Goal: Task Accomplishment & Management: Manage account settings

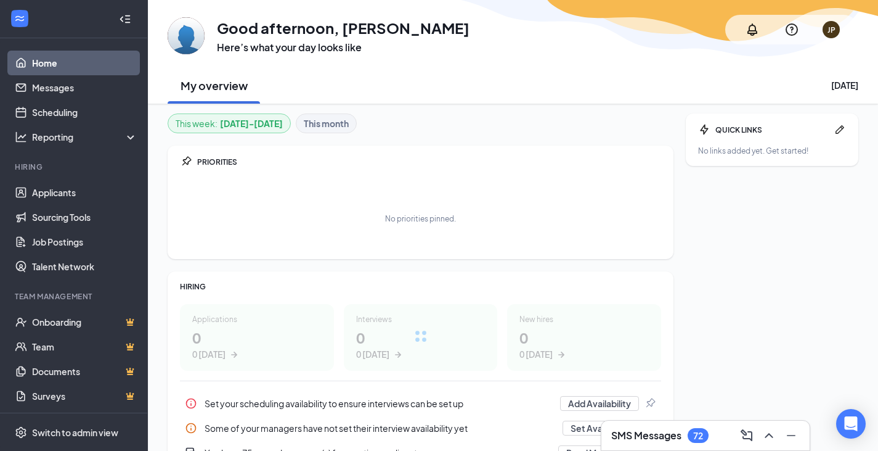
click at [113, 26] on div at bounding box center [125, 19] width 25 height 25
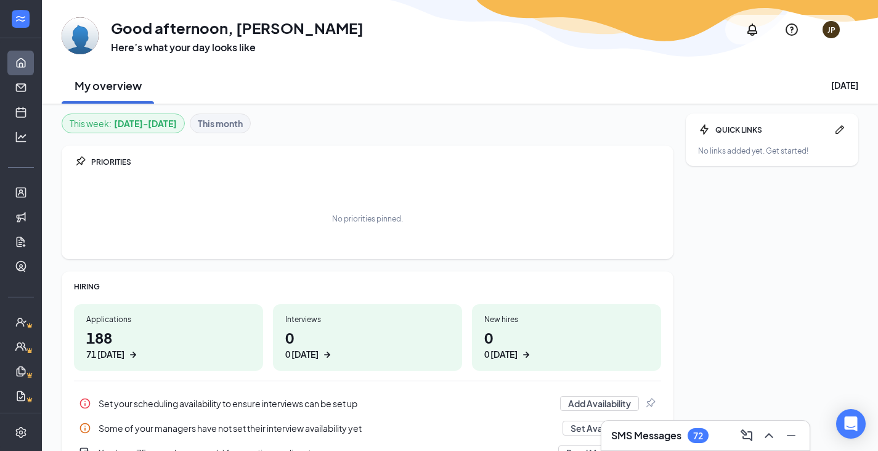
click at [20, 34] on div at bounding box center [20, 19] width 41 height 38
click at [20, 21] on icon "Expand" at bounding box center [21, 19] width 12 height 12
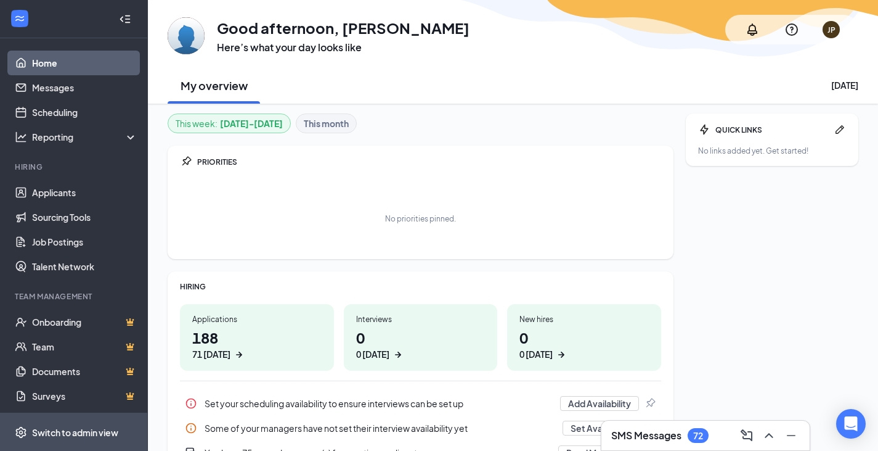
click at [84, 433] on div "Switch to admin view" at bounding box center [75, 432] width 86 height 12
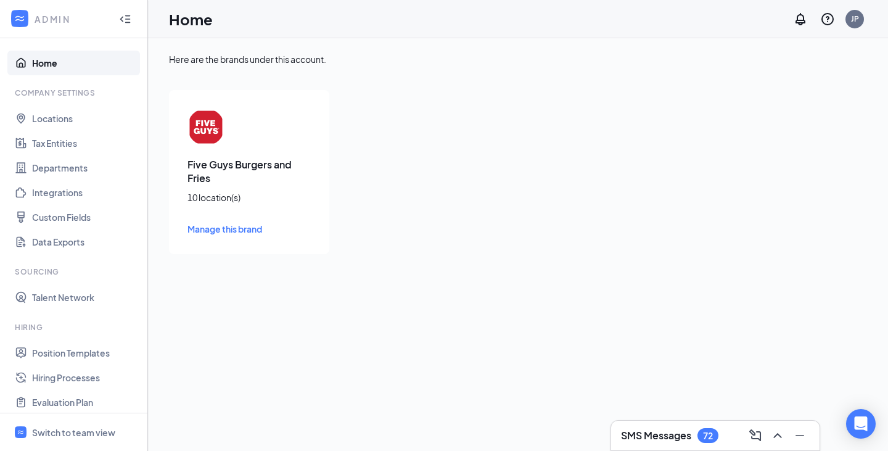
click at [218, 231] on span "Manage this brand" at bounding box center [224, 228] width 75 height 11
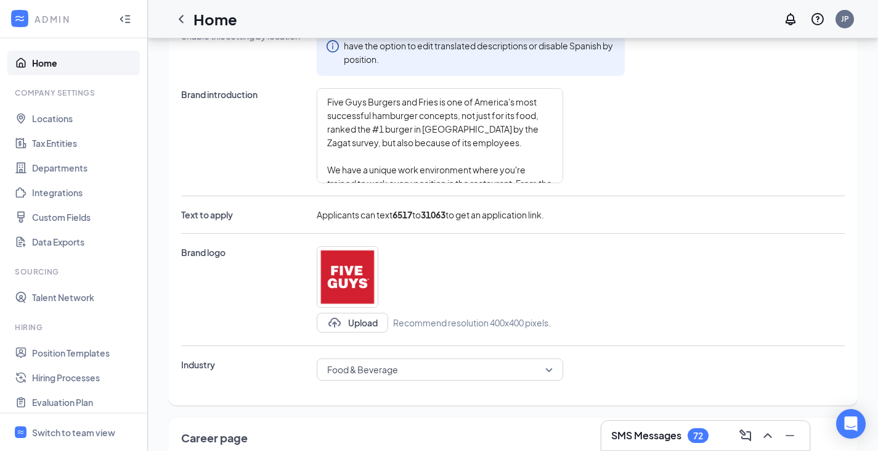
type textarea "Five Guys Burgers and Fries is one of America's most successful hamburger conce…"
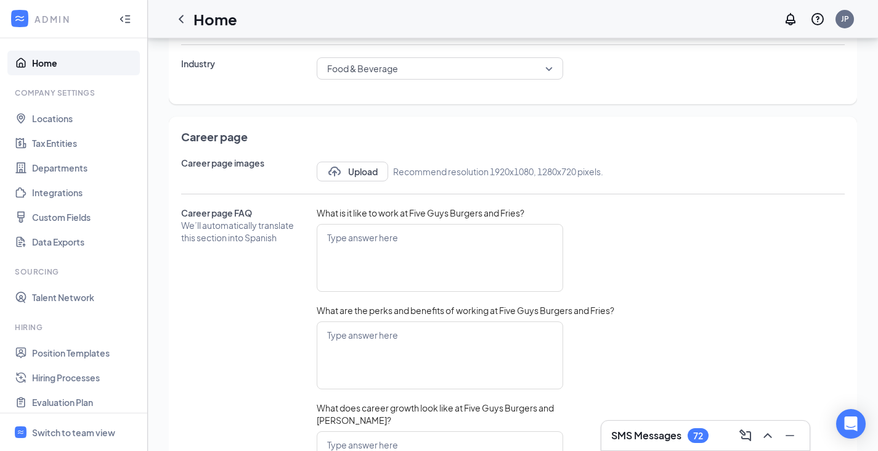
scroll to position [543, 0]
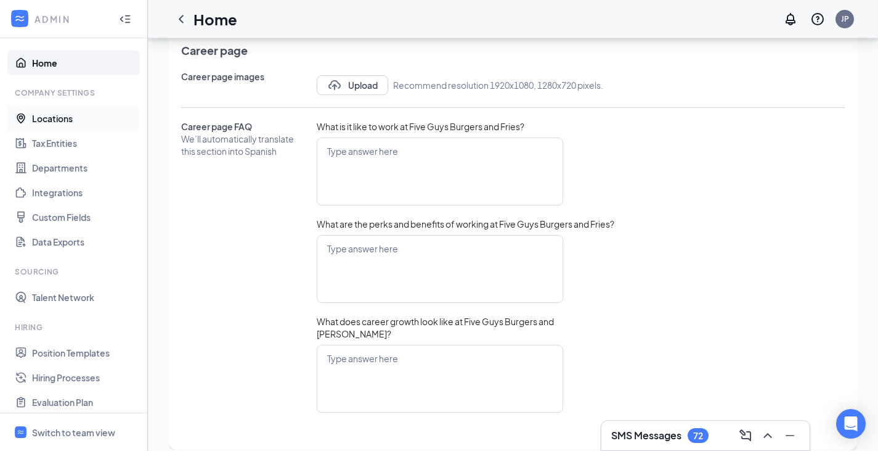
click at [79, 120] on link "Locations" at bounding box center [84, 118] width 105 height 25
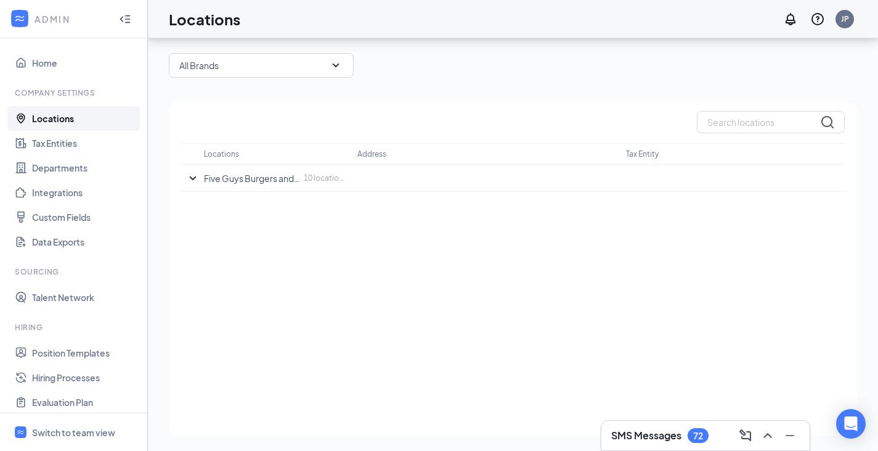
scroll to position [47, 0]
click at [218, 72] on p "All Brands" at bounding box center [198, 67] width 39 height 12
click at [222, 135] on p "Five Guys Burgers and Fries" at bounding box center [234, 130] width 111 height 12
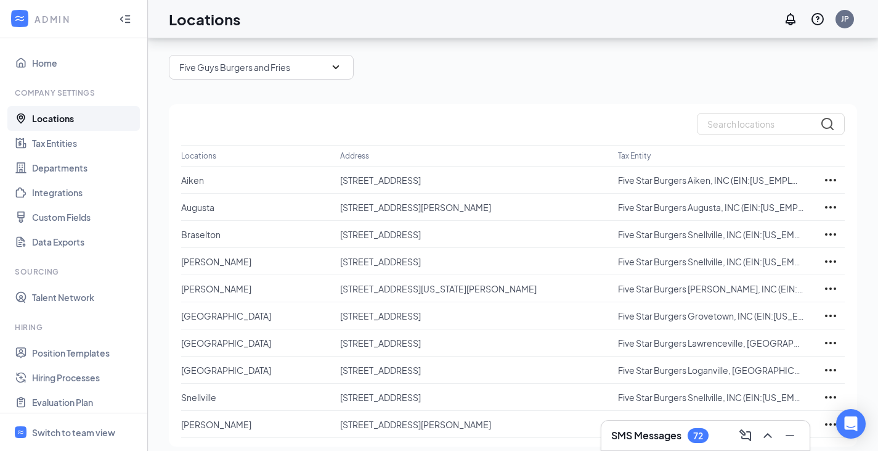
scroll to position [58, 0]
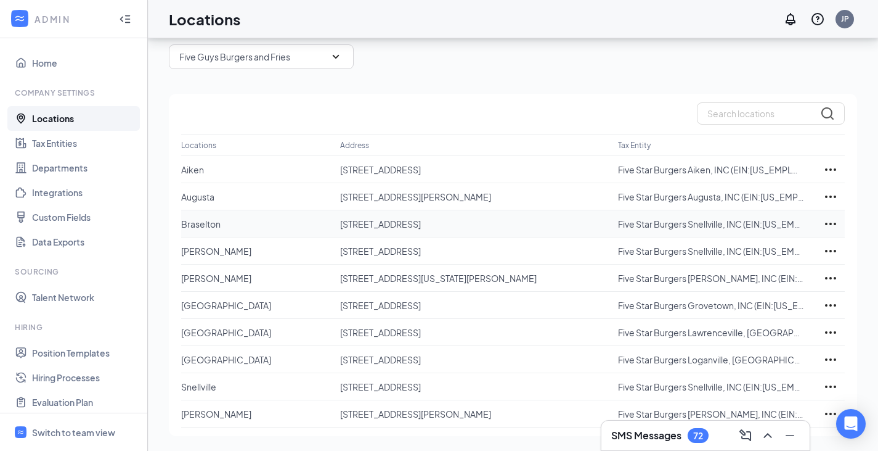
click at [826, 218] on icon "Ellipses" at bounding box center [831, 223] width 15 height 15
click at [292, 222] on p "Braselton" at bounding box center [260, 224] width 159 height 12
click at [224, 228] on p "Braselton" at bounding box center [260, 224] width 159 height 12
click at [199, 57] on p "Five Guys Burgers and Fries" at bounding box center [234, 57] width 111 height 12
click at [218, 119] on p "All Brands" at bounding box center [198, 119] width 39 height 12
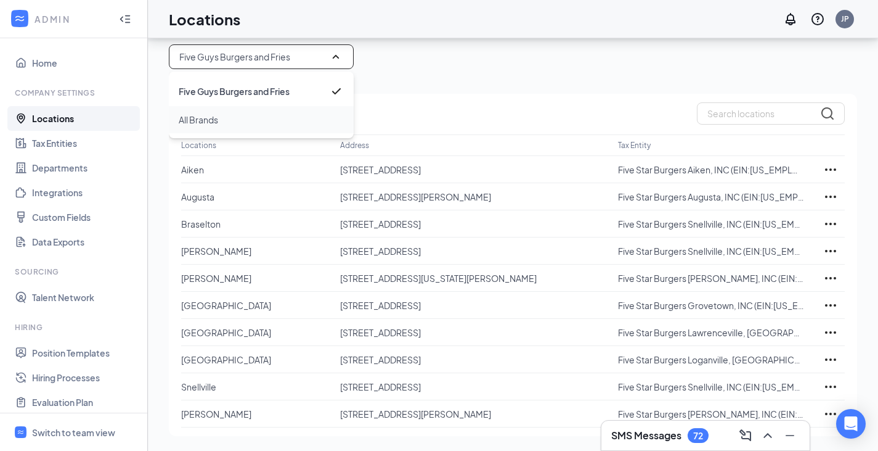
scroll to position [49, 0]
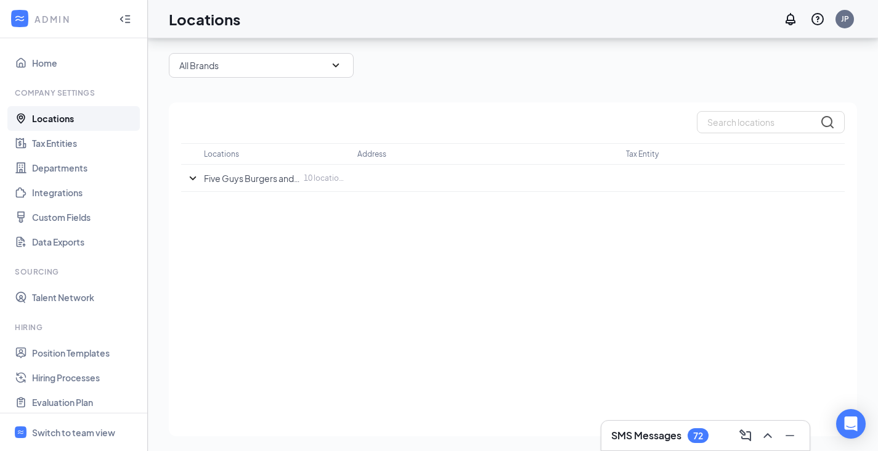
click at [215, 86] on div "1 brands 10 locations Add Location All Brands Locations Address Tax Entity Five…" at bounding box center [513, 220] width 689 height 432
click at [213, 68] on p "All Brands" at bounding box center [198, 65] width 39 height 12
click at [21, 23] on icon "WorkstreamLogo" at bounding box center [20, 18] width 12 height 12
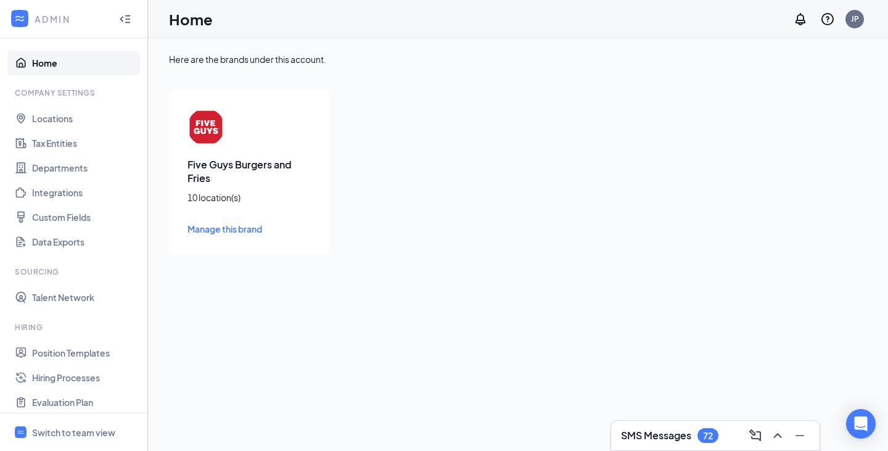
click at [43, 104] on li "Company Settings Locations Tax Entities Departments Integrations Custom Fields …" at bounding box center [73, 171] width 147 height 166
click at [43, 114] on link "Locations" at bounding box center [84, 118] width 105 height 25
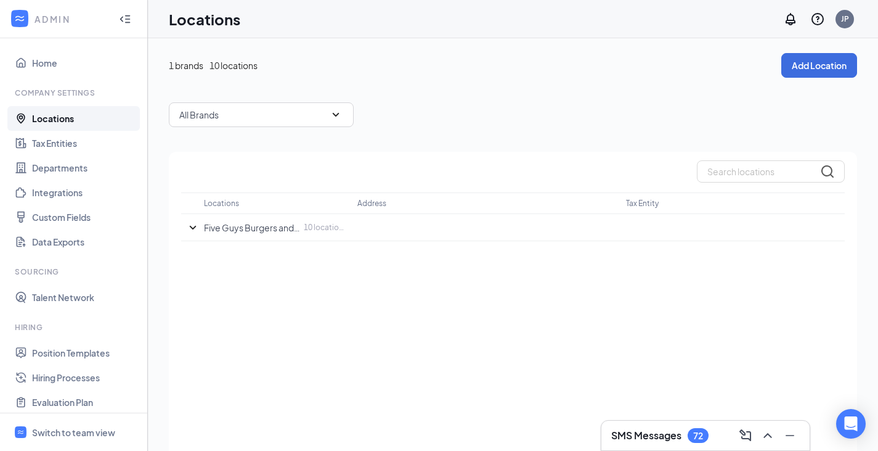
click at [305, 134] on div "1 brands 10 locations Add Location All Brands Locations Address Tax Entity Five…" at bounding box center [513, 269] width 689 height 432
click at [302, 131] on div "1 brands 10 locations Add Location All Brands Locations Address Tax Entity Five…" at bounding box center [513, 269] width 689 height 432
click at [195, 228] on icon "SmallChevronDown" at bounding box center [193, 227] width 15 height 15
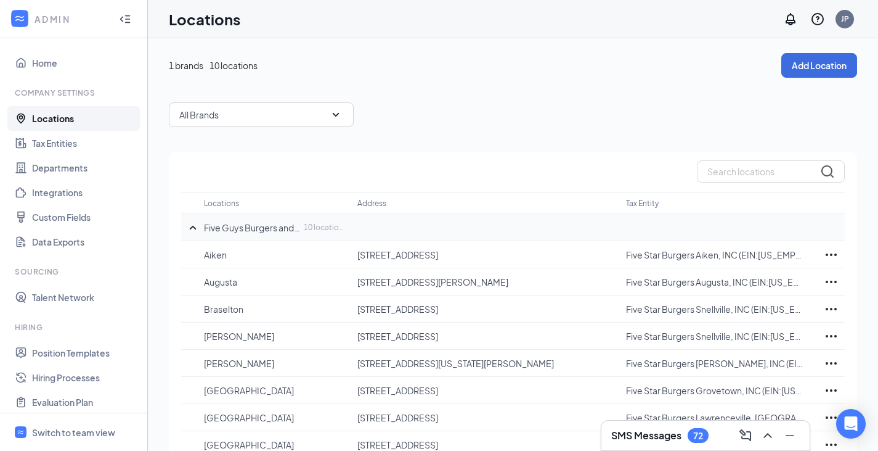
click at [195, 228] on icon "SmallChevronUp" at bounding box center [192, 227] width 7 height 4
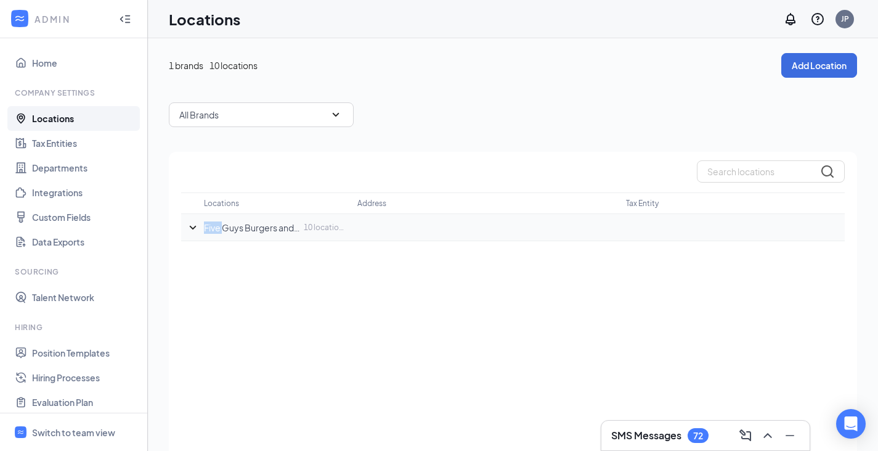
click at [195, 228] on icon "SmallChevronDown" at bounding box center [193, 227] width 15 height 15
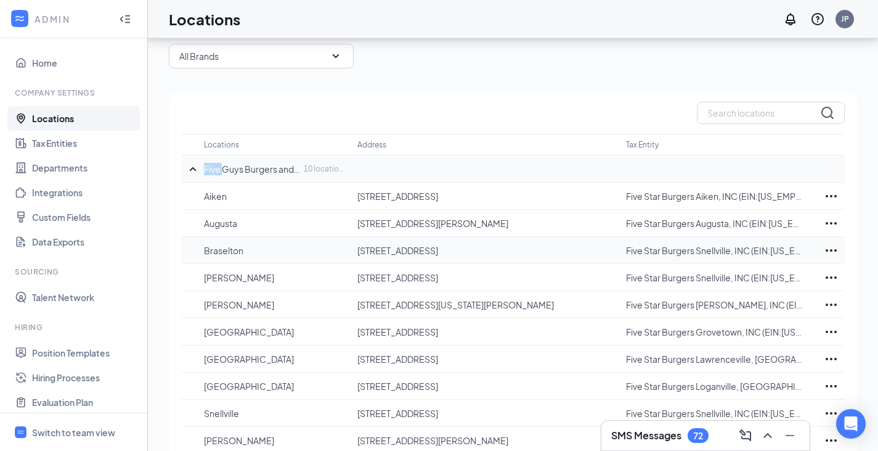
scroll to position [57, 0]
click at [247, 265] on td "Covington" at bounding box center [280, 278] width 153 height 27
click at [247, 264] on td "Braselton" at bounding box center [280, 251] width 153 height 27
click at [248, 256] on p "Braselton" at bounding box center [274, 251] width 141 height 12
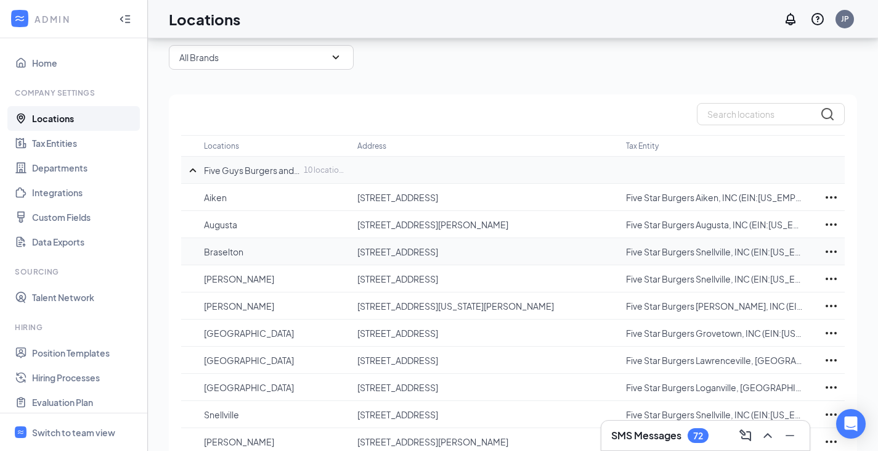
click at [832, 248] on icon "Ellipses" at bounding box center [831, 251] width 15 height 15
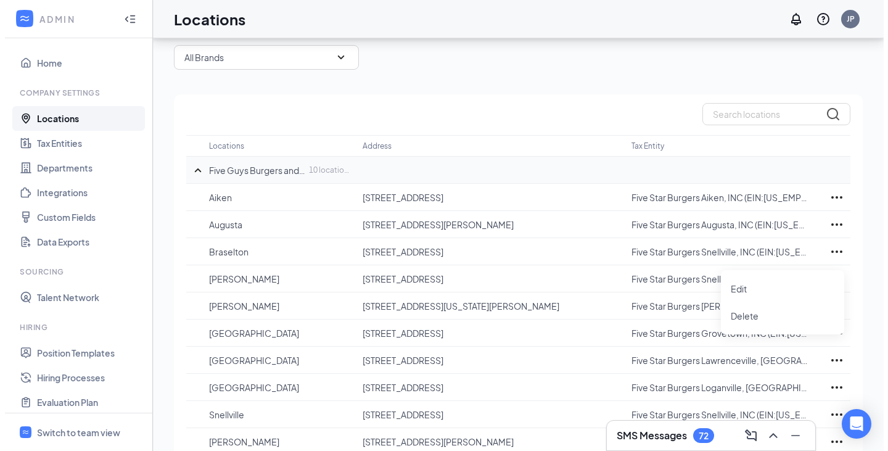
scroll to position [0, 0]
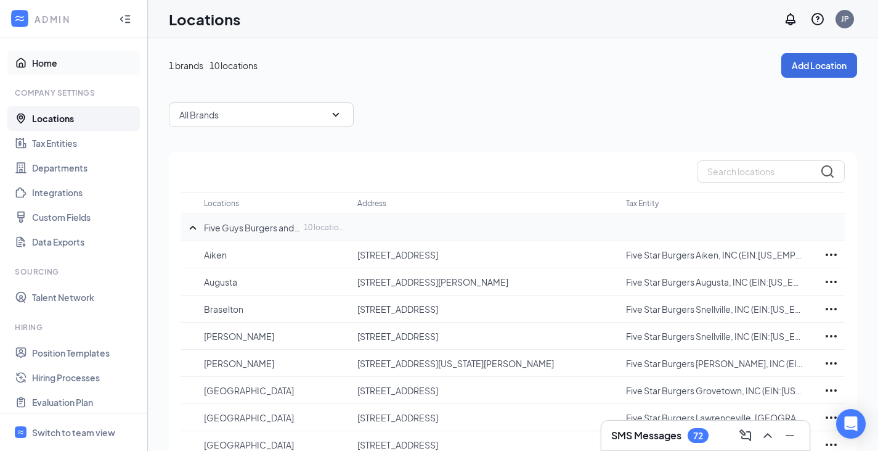
click at [52, 67] on link "Home" at bounding box center [84, 63] width 105 height 25
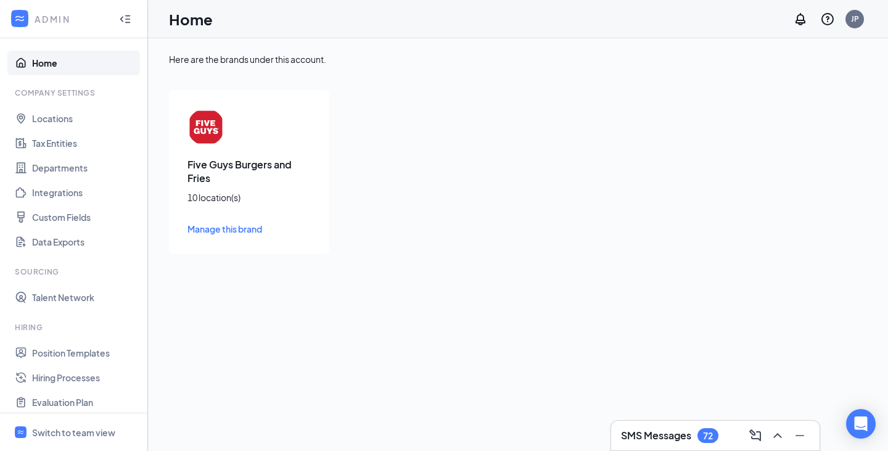
click at [36, 33] on div "ADMIN" at bounding box center [73, 19] width 147 height 38
click at [28, 15] on div at bounding box center [20, 19] width 22 height 22
click at [69, 436] on div "Switch to team view" at bounding box center [73, 432] width 83 height 12
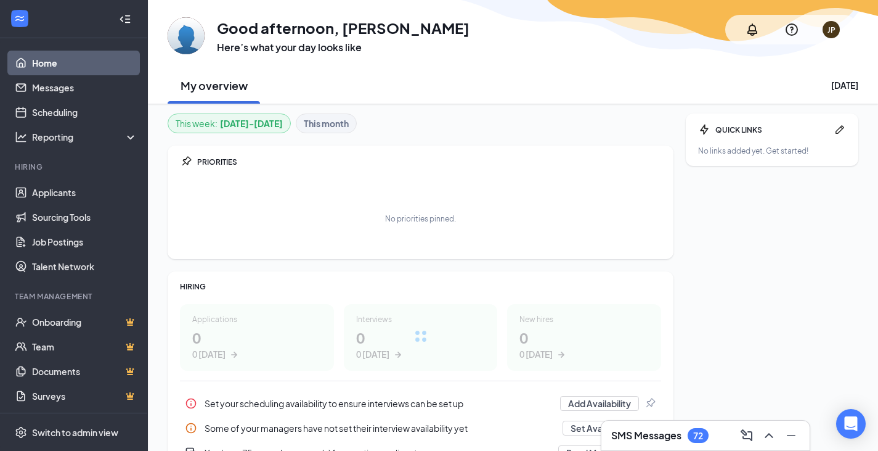
click at [125, 15] on icon "Collapse" at bounding box center [127, 19] width 5 height 8
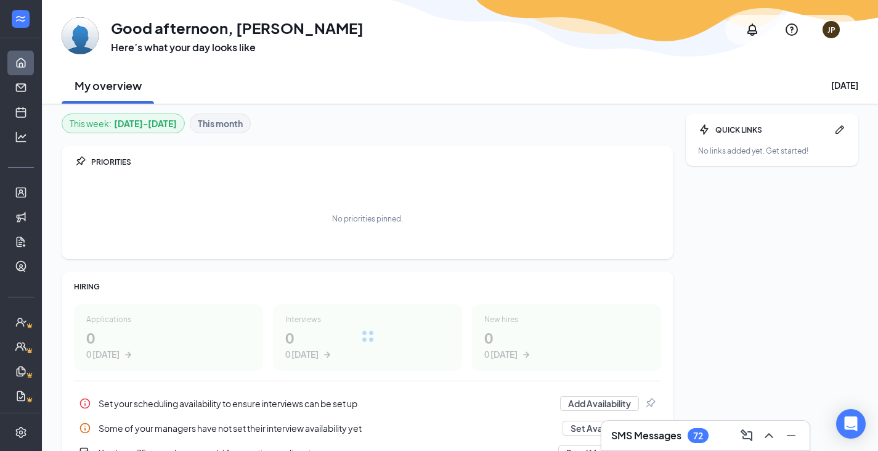
click at [31, 18] on div at bounding box center [20, 19] width 41 height 38
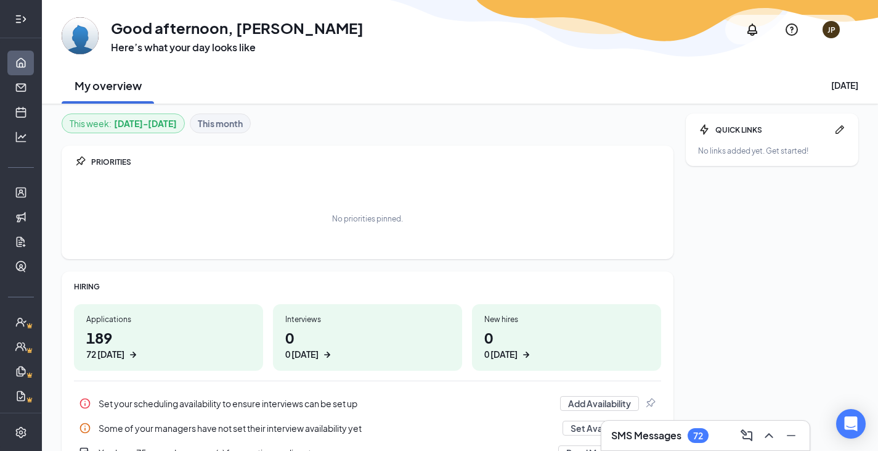
click at [15, 22] on icon "Expand" at bounding box center [21, 19] width 12 height 12
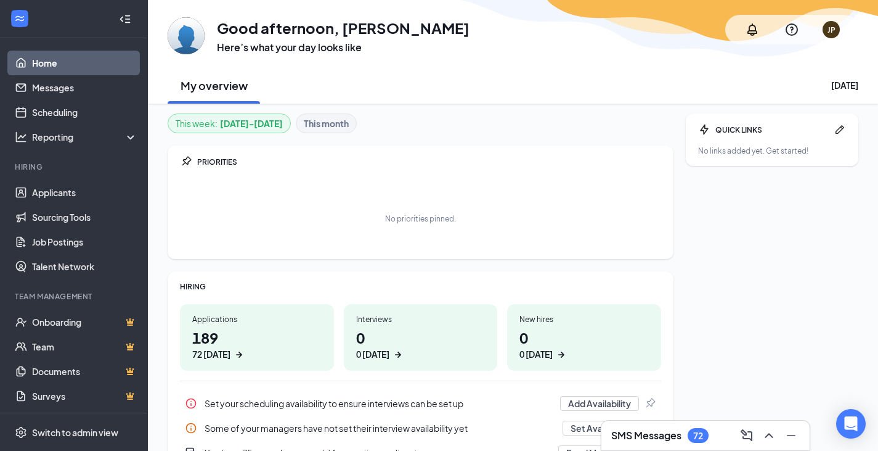
click at [11, 26] on div at bounding box center [20, 19] width 22 height 22
click at [49, 242] on link "Job Postings" at bounding box center [84, 241] width 105 height 25
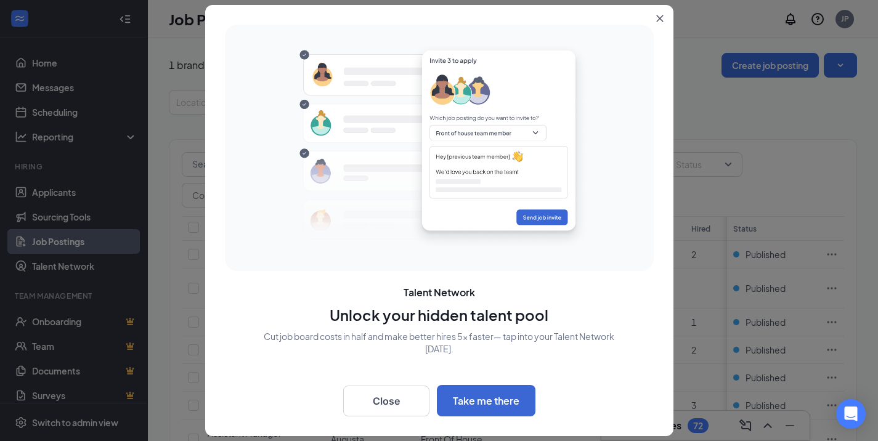
click at [660, 25] on button "Close" at bounding box center [663, 16] width 22 height 22
